Goal: Find specific page/section: Find specific page/section

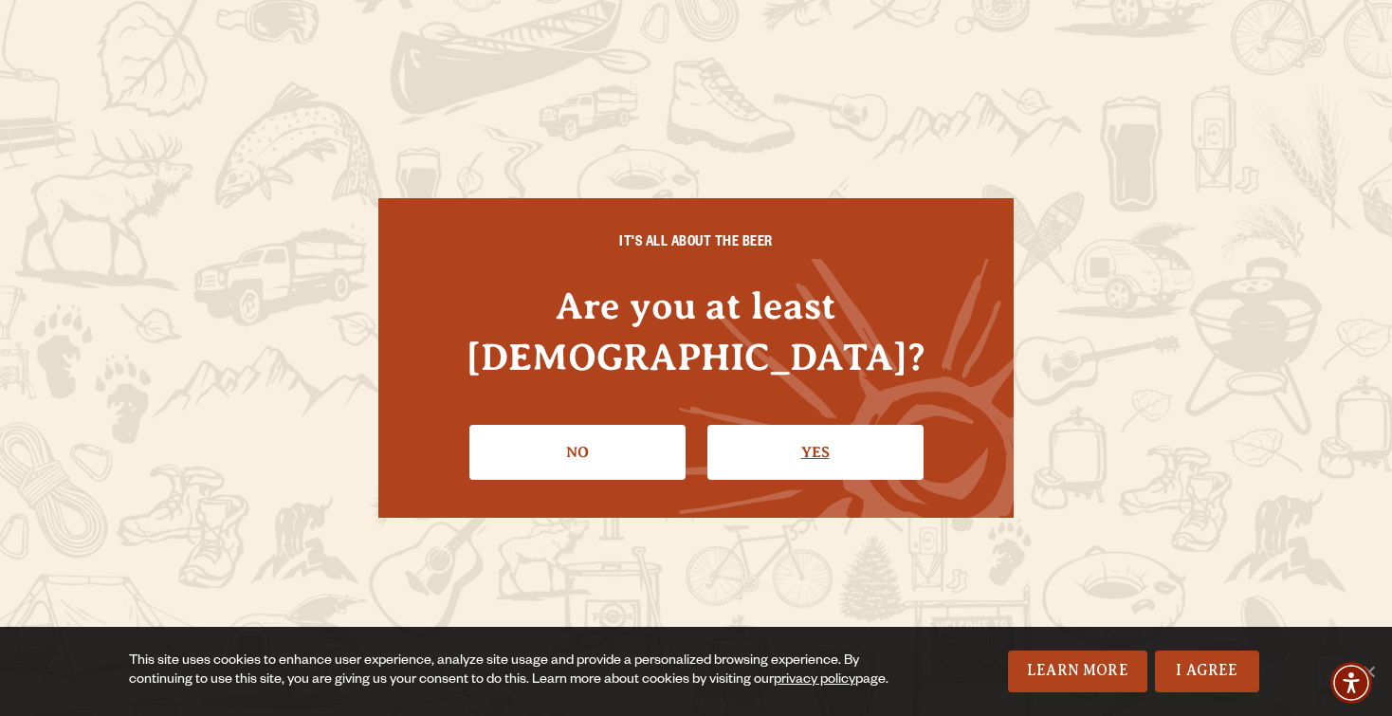
click at [849, 425] on link "Yes" at bounding box center [815, 452] width 216 height 55
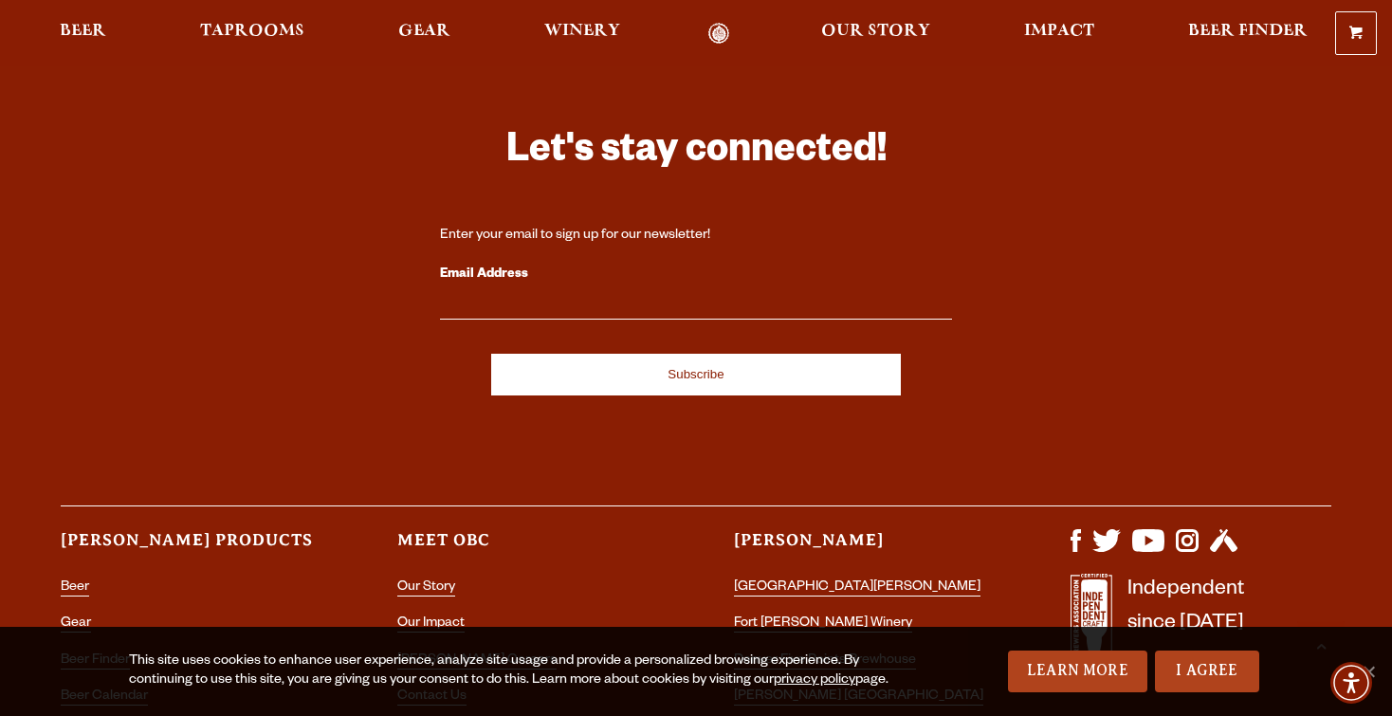
scroll to position [5482, 0]
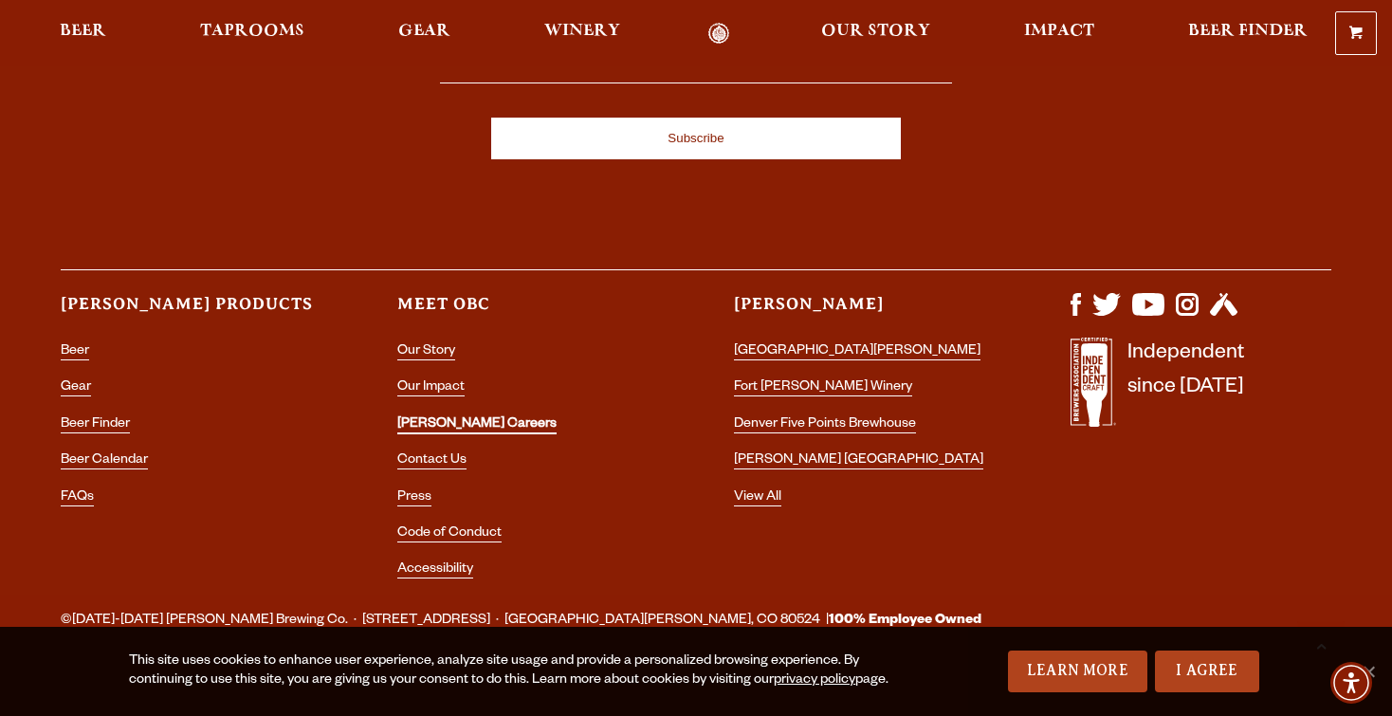
click at [428, 417] on link "[PERSON_NAME] Careers" at bounding box center [476, 425] width 159 height 17
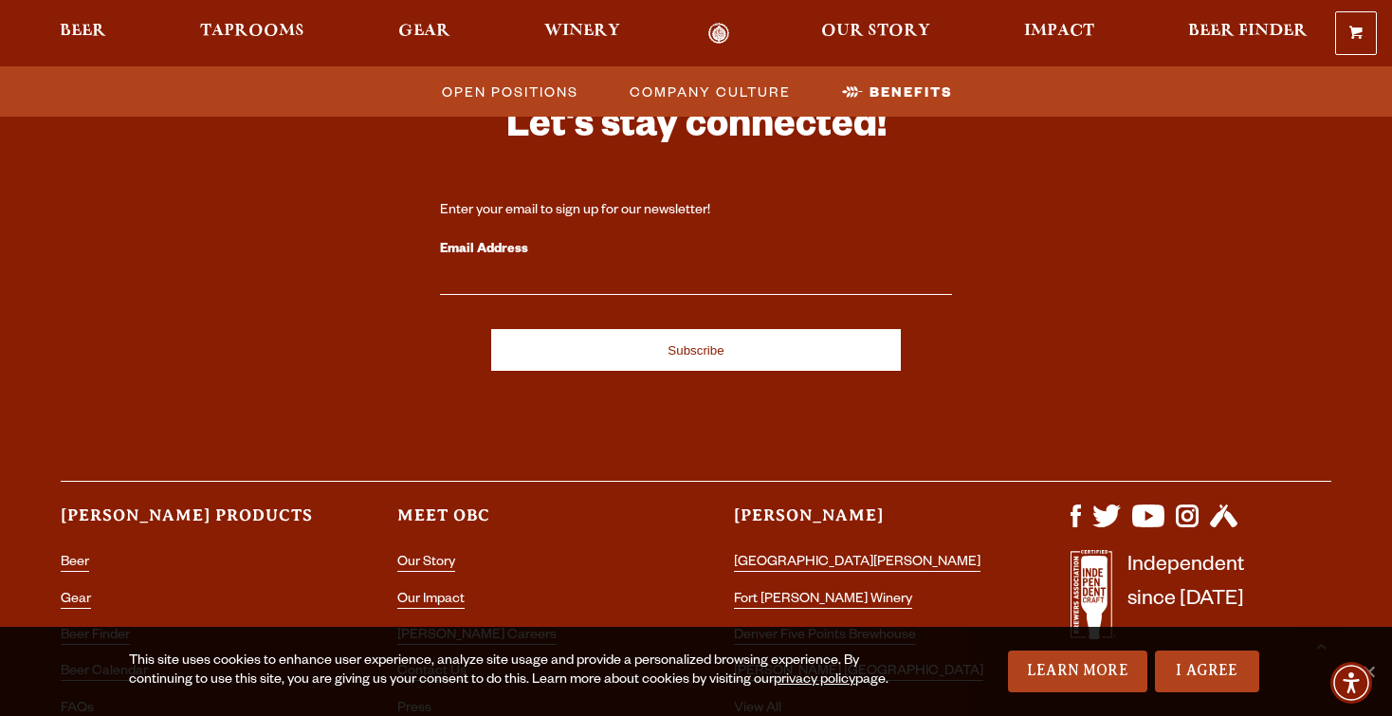
scroll to position [3452, 0]
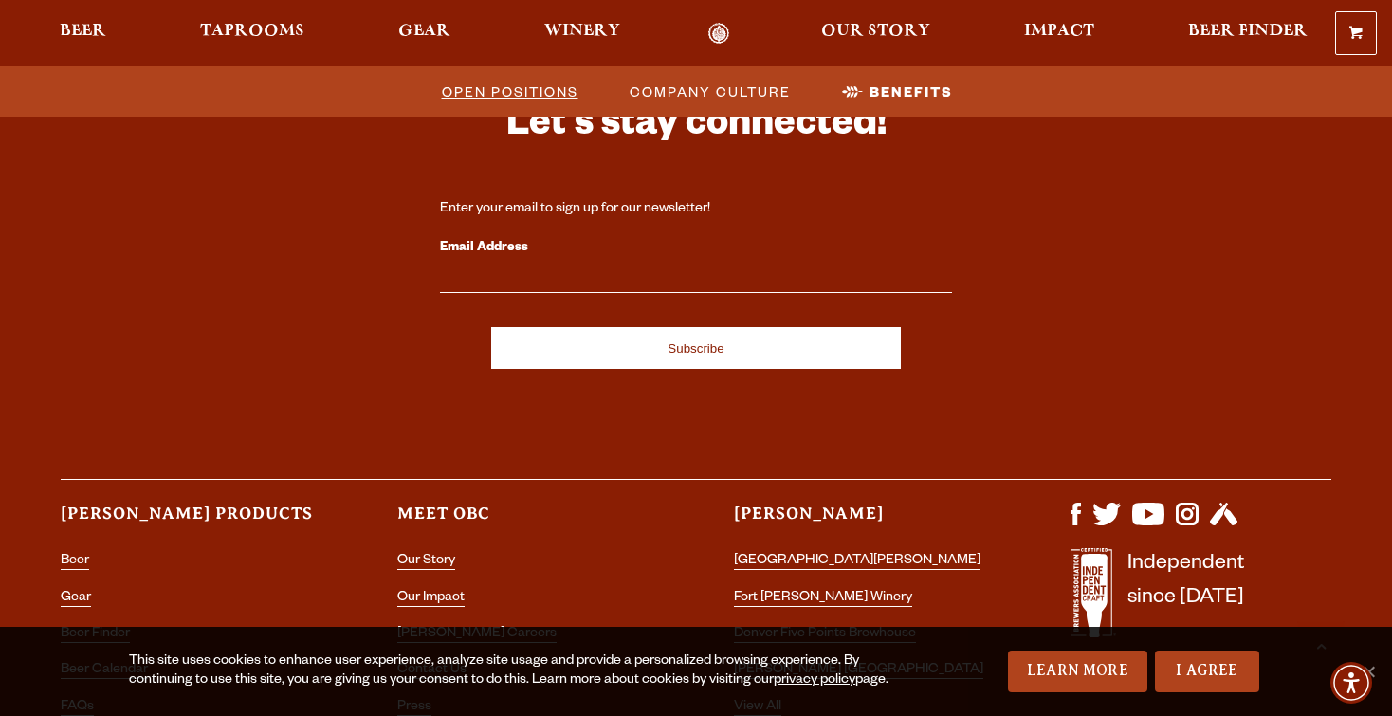
click at [501, 93] on span "Open Positions" at bounding box center [510, 91] width 137 height 27
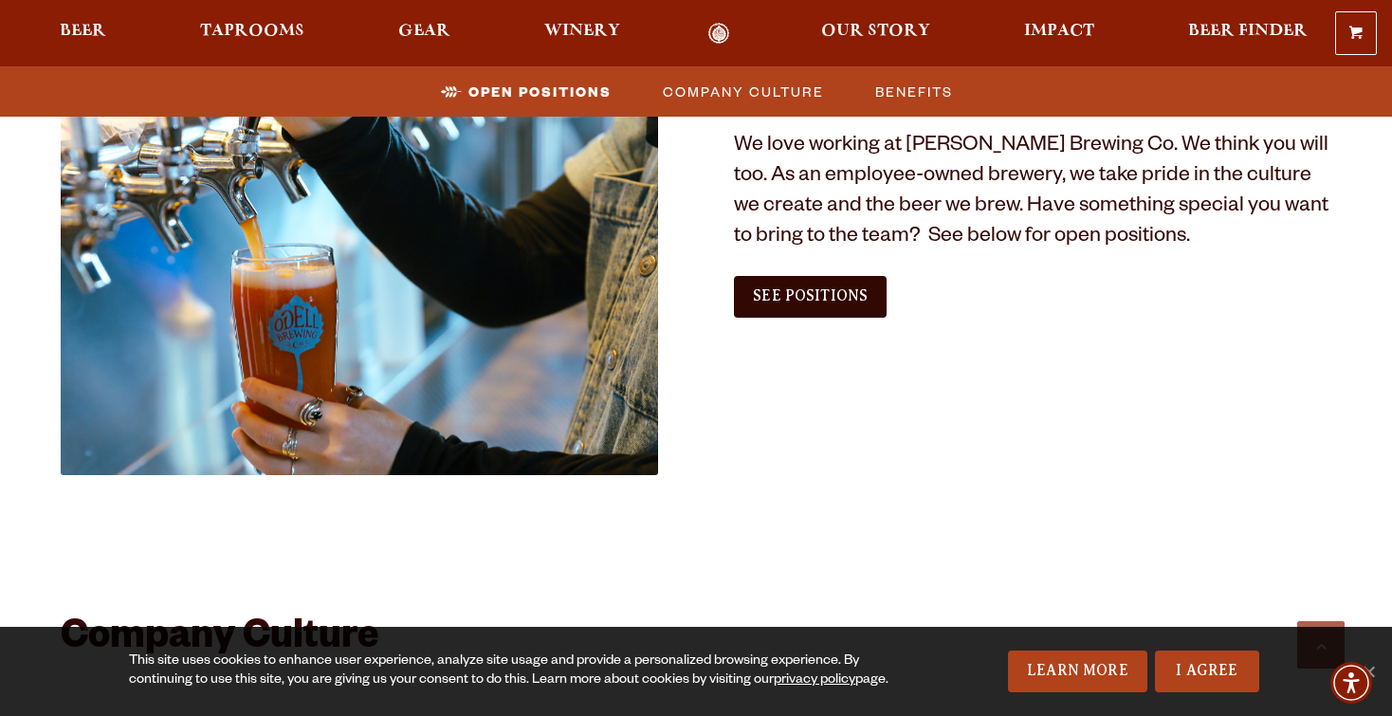
scroll to position [1153, 0]
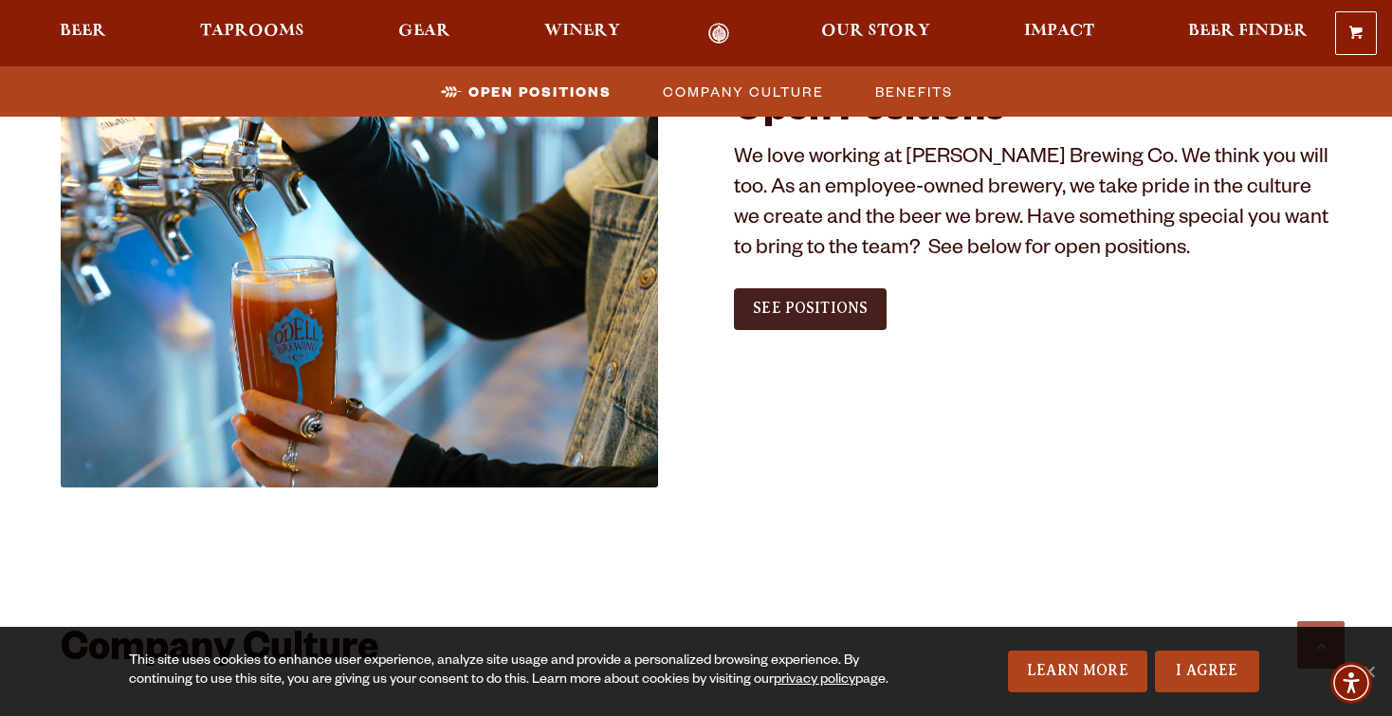
click at [797, 310] on span "See Positions" at bounding box center [810, 308] width 115 height 17
